Goal: Information Seeking & Learning: Learn about a topic

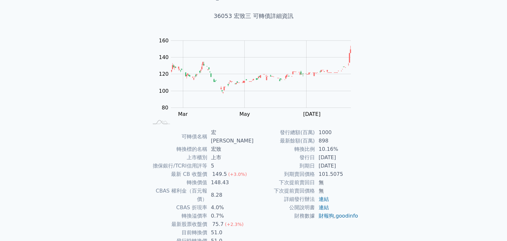
scroll to position [32, 0]
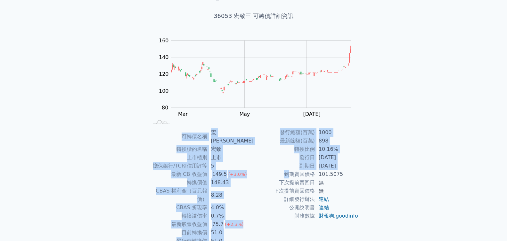
drag, startPoint x: 263, startPoint y: 126, endPoint x: 291, endPoint y: 178, distance: 58.9
click at [291, 178] on div "可轉債列表 › 36053 宏致三 36053 宏致三 可轉債詳細資訊 Zoom Out 100 70 80 90 100 110 120 180 140 1…" at bounding box center [254, 132] width 226 height 298
click at [275, 153] on td "轉換比例" at bounding box center [284, 149] width 61 height 8
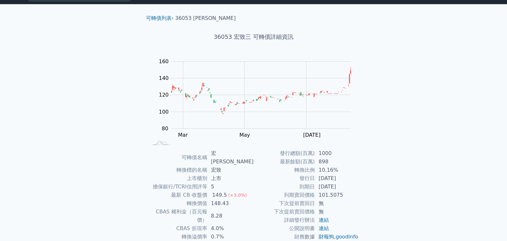
scroll to position [0, 0]
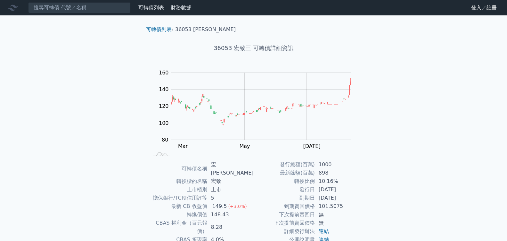
click at [424, 107] on div "可轉債列表 財務數據 可轉債列表 財務數據 登入／註冊 登入／註冊 可轉債列表 › 36053 宏致三 36053 宏致三 可轉債詳細資訊 Zoom Out …" at bounding box center [253, 156] width 507 height 313
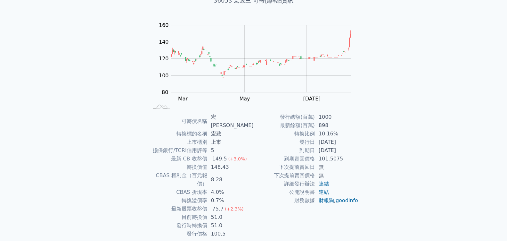
scroll to position [56, 0]
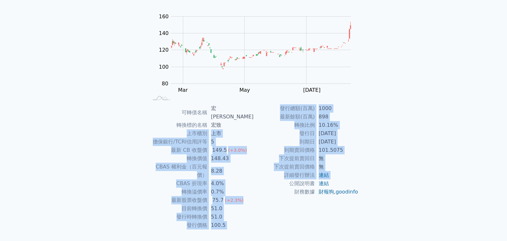
drag, startPoint x: 168, startPoint y: 129, endPoint x: 260, endPoint y: 179, distance: 105.0
click at [260, 179] on div "可轉債名稱 宏致三 轉換標的名稱 宏致 上市櫃別 上市 擔保銀行/TCRI信用評等 5 最新 CB 收盤價 149.5 (+3.0%) 轉換價值 148.43…" at bounding box center [254, 166] width 226 height 125
click at [261, 173] on td "詳細發行辦法" at bounding box center [284, 175] width 61 height 8
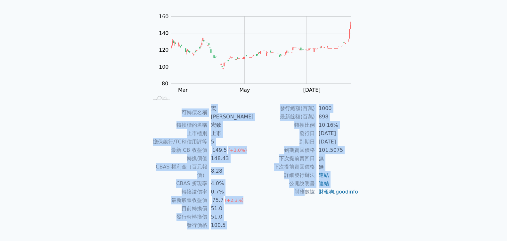
drag, startPoint x: 179, startPoint y: 111, endPoint x: 299, endPoint y: 197, distance: 147.6
click at [304, 195] on div "可轉債名稱 宏致三 轉換標的名稱 宏致 上市櫃別 上市 擔保銀行/TCRI信用評等 5 最新 CB 收盤價 149.5 (+3.0%) 轉換價值 148.43…" at bounding box center [254, 166] width 226 height 125
click at [260, 175] on td "詳細發行辦法" at bounding box center [284, 175] width 61 height 8
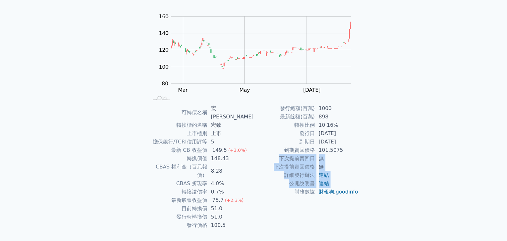
drag, startPoint x: 266, startPoint y: 160, endPoint x: 271, endPoint y: 191, distance: 31.2
click at [271, 191] on tbody "發行總額(百萬) 1000 最新餘額(百萬) 898 轉換比例 10.16% 發行日 [DATE] 到期日 [DATE] 到期賣回價格 101.5075 下次…" at bounding box center [306, 150] width 105 height 92
click at [271, 191] on td "財務數據" at bounding box center [284, 192] width 61 height 8
drag, startPoint x: 257, startPoint y: 165, endPoint x: 258, endPoint y: 200, distance: 35.0
click at [258, 196] on tbody "發行總額(百萬) 1000 最新餘額(百萬) 898 轉換比例 10.16% 發行日 [DATE] 到期日 [DATE] 到期賣回價格 101.5075 下次…" at bounding box center [306, 150] width 105 height 92
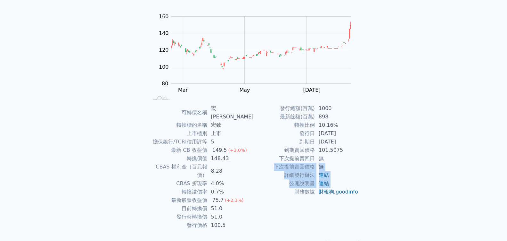
click at [258, 196] on td "財務數據" at bounding box center [284, 192] width 61 height 8
